Goal: Task Accomplishment & Management: Manage account settings

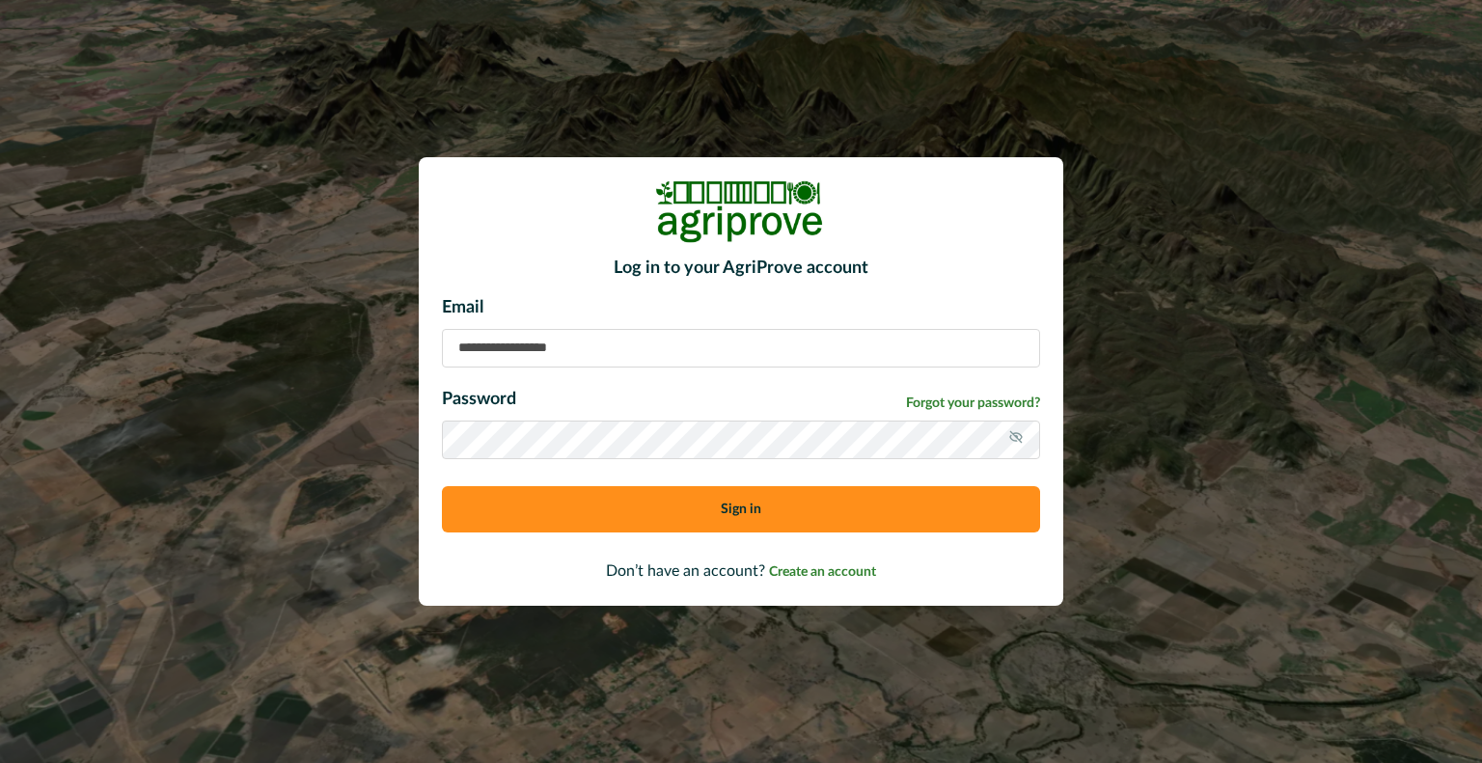
click at [607, 353] on input at bounding box center [741, 348] width 598 height 39
type input "**********"
click at [442, 486] on button "Sign in" at bounding box center [741, 509] width 598 height 46
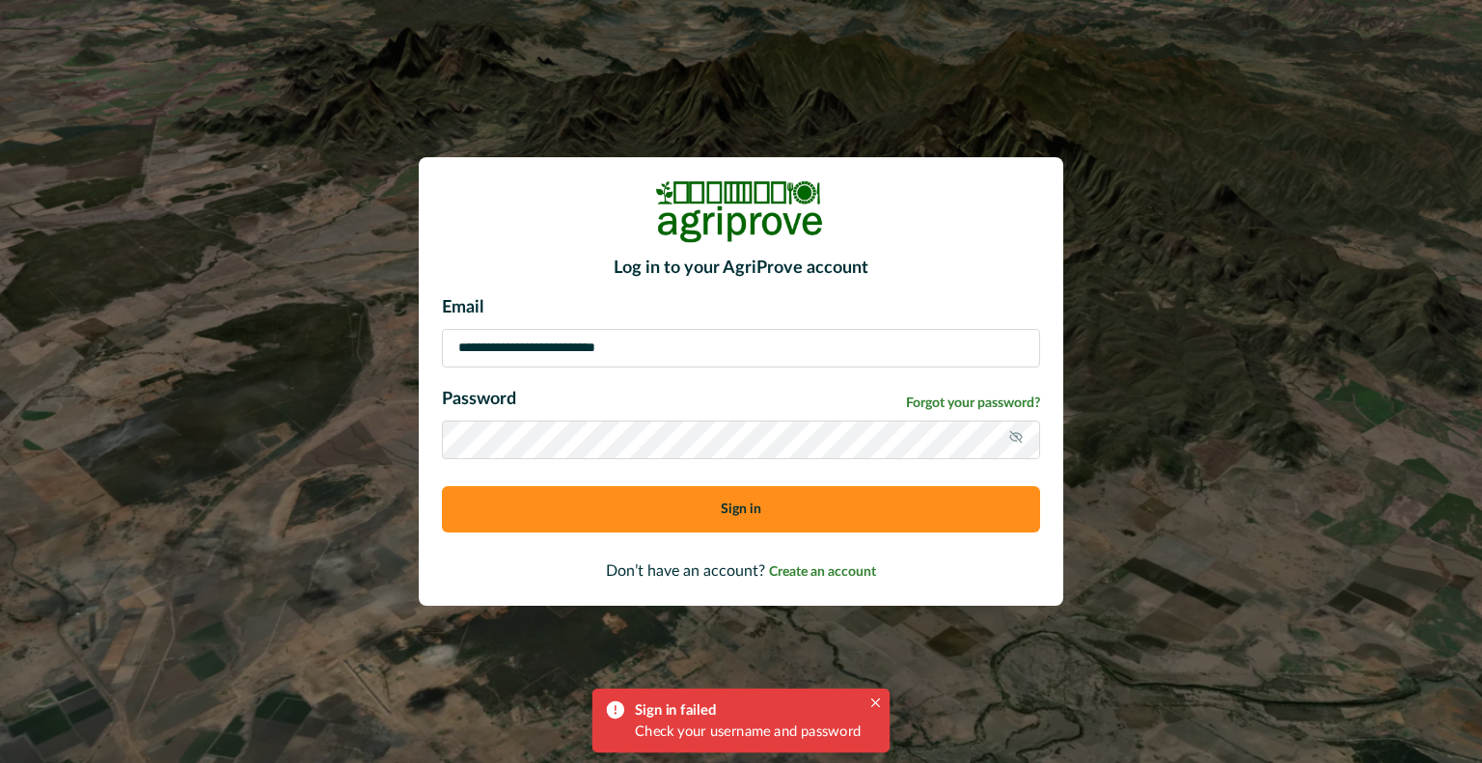
click at [442, 486] on button "Sign in" at bounding box center [741, 509] width 598 height 46
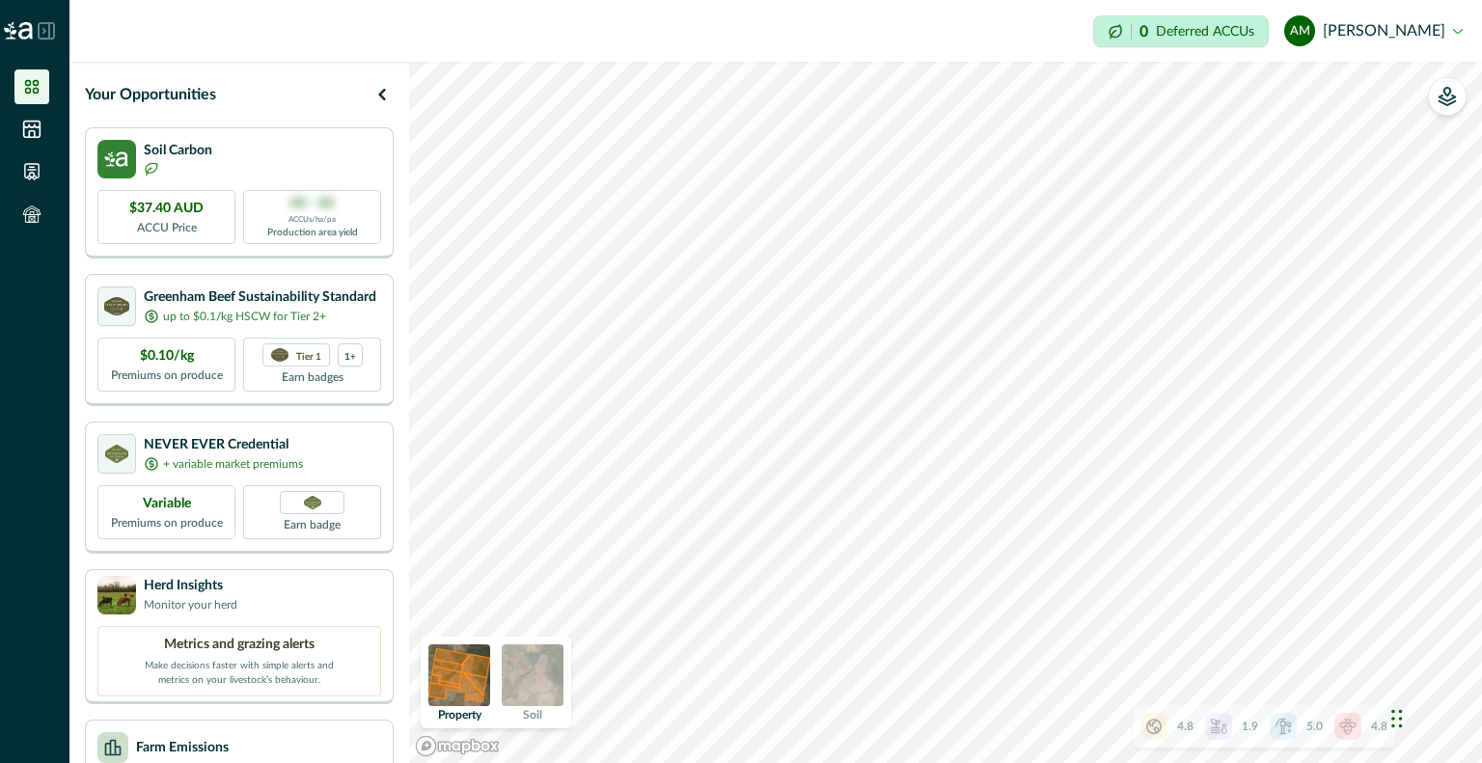
click at [530, 676] on img at bounding box center [533, 675] width 62 height 62
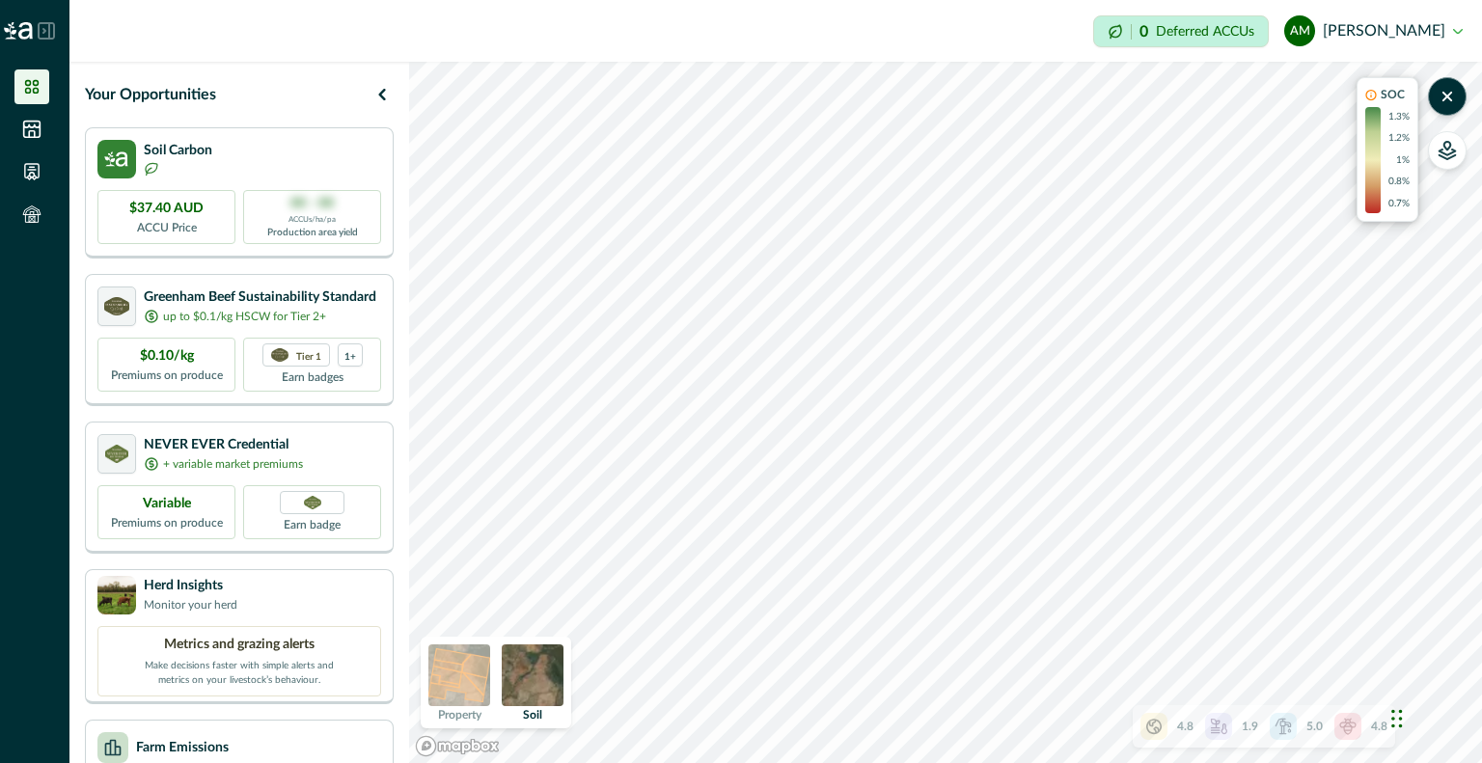
click at [460, 694] on img at bounding box center [459, 675] width 62 height 62
click at [1187, 724] on p "4.8" at bounding box center [1185, 726] width 16 height 17
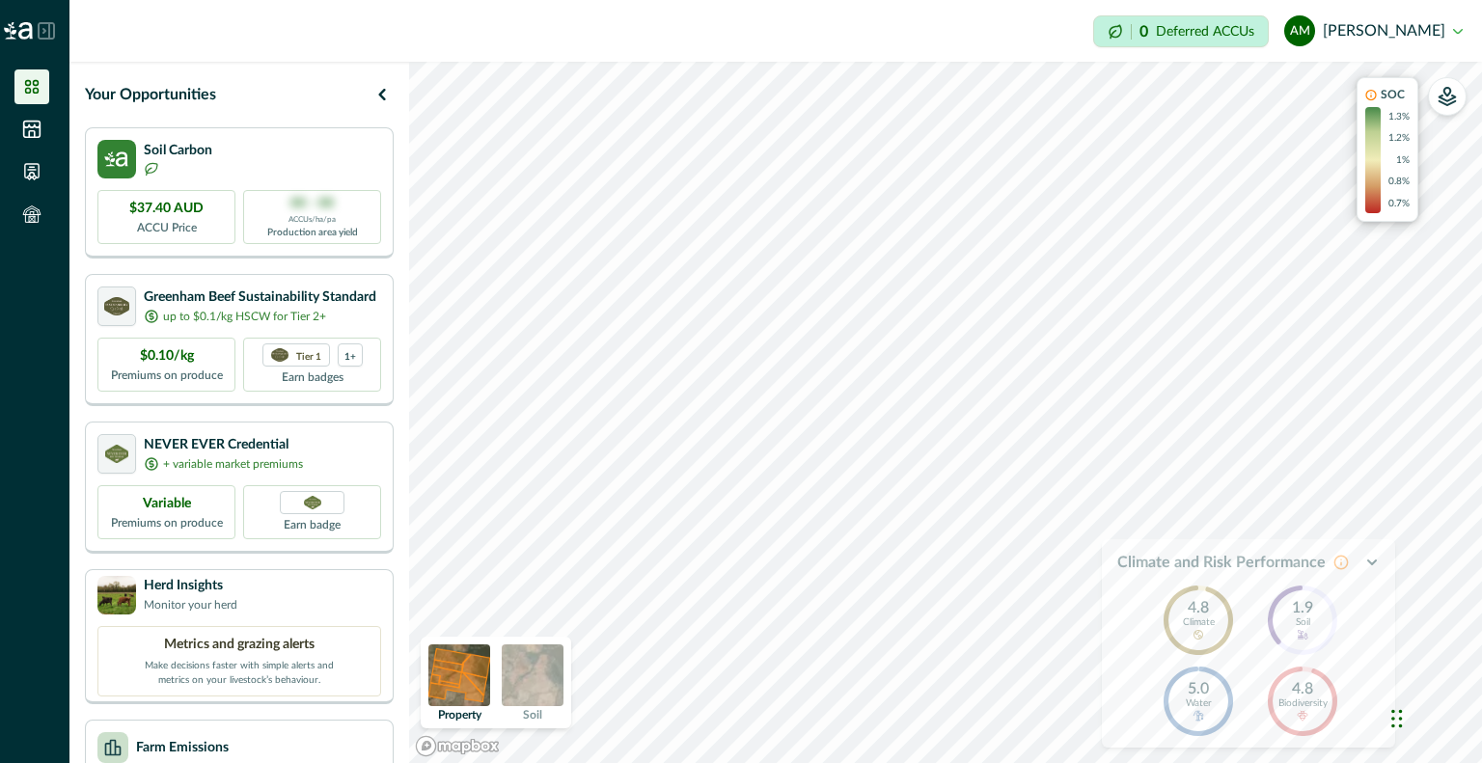
click at [1374, 566] on icon "button" at bounding box center [1371, 562] width 15 height 15
click at [1364, 726] on div "4.8" at bounding box center [1360, 726] width 53 height 27
click at [1453, 32] on button "AM [PERSON_NAME]" at bounding box center [1373, 31] width 178 height 46
